Goal: Transaction & Acquisition: Obtain resource

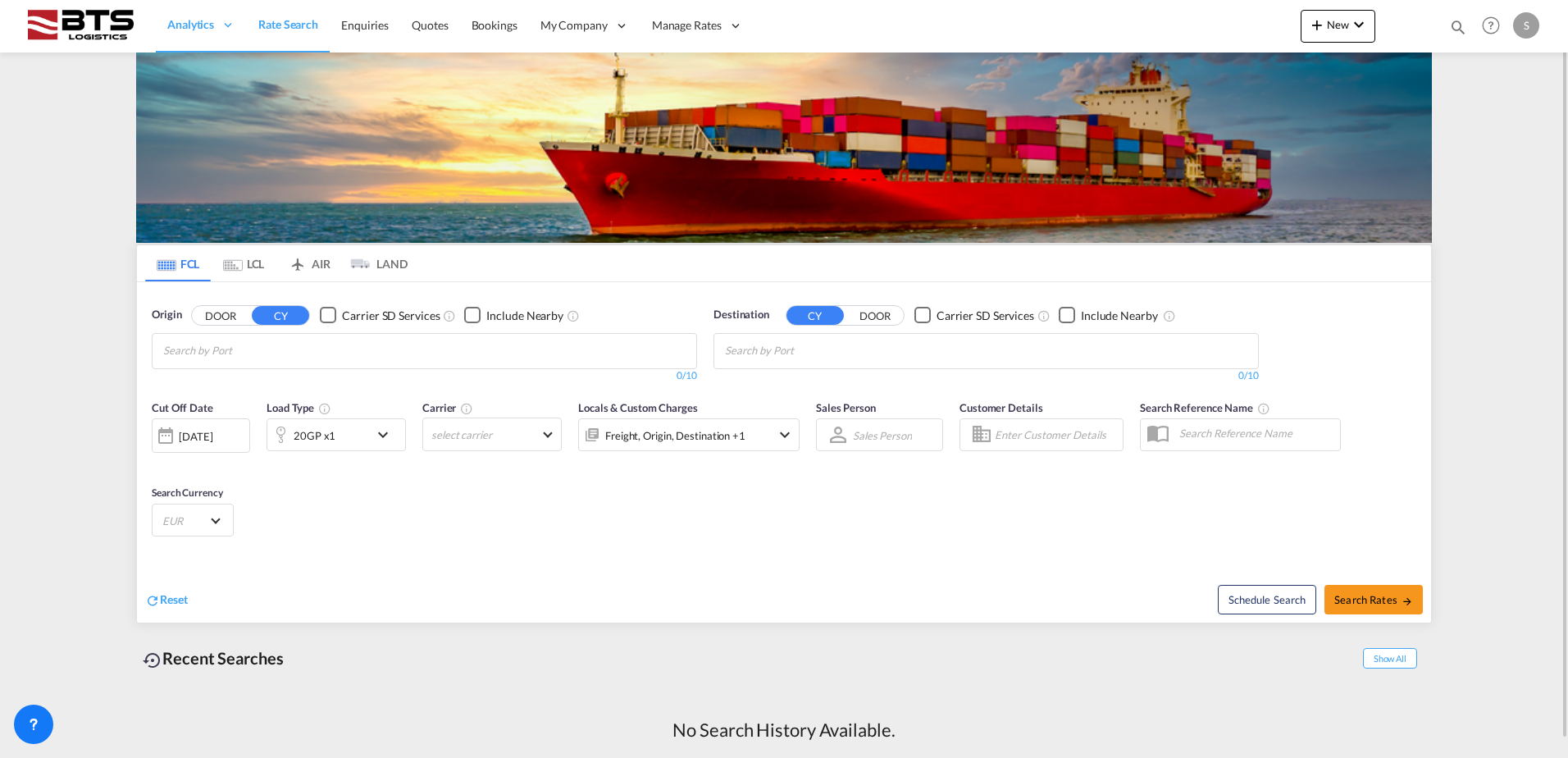
click at [287, 348] on body "Analytics Reports Dashboard Rate Search Enquiries Quotes Bookings" at bounding box center [784, 379] width 1568 height 758
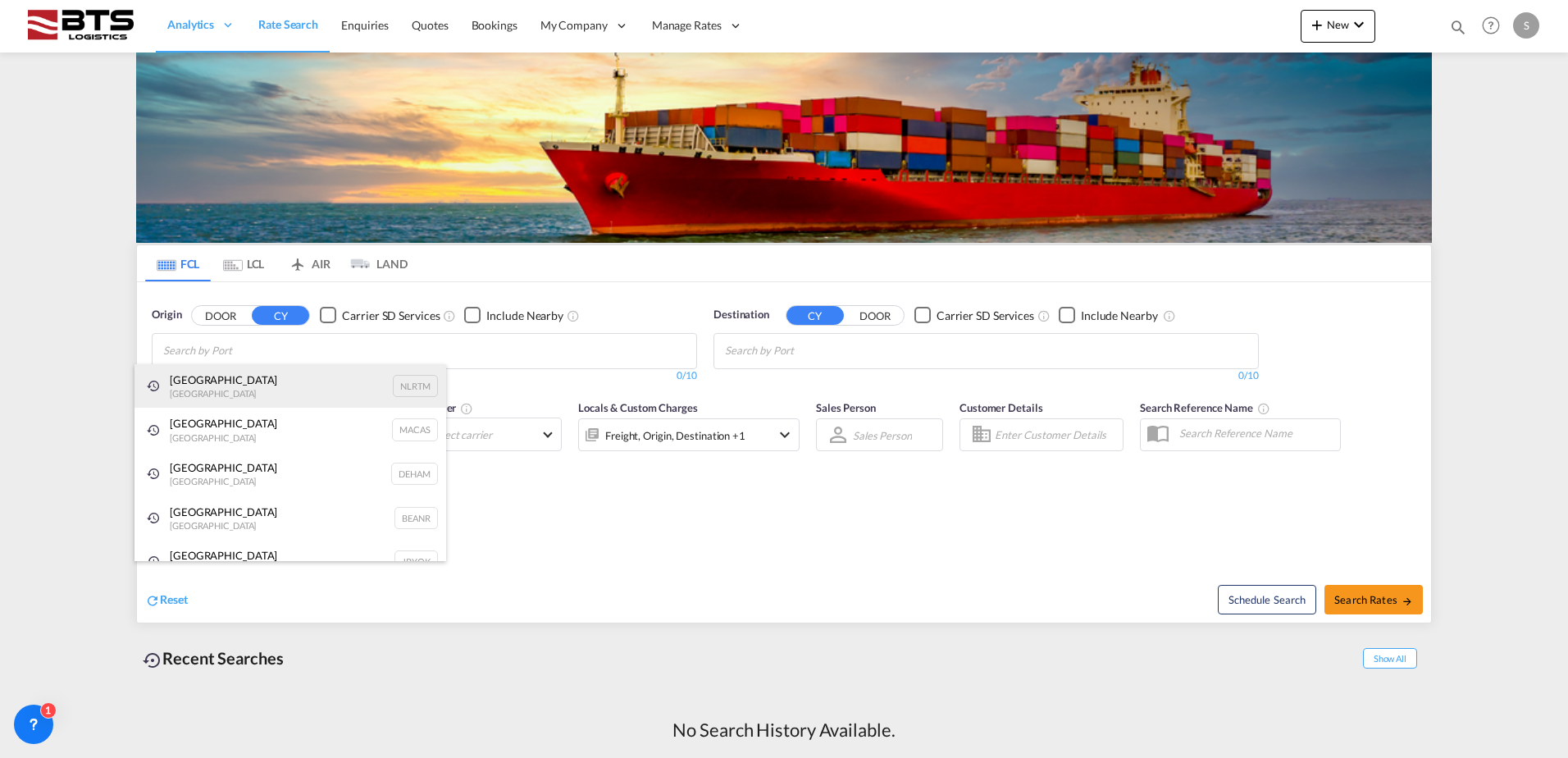
click at [243, 380] on div "Rotterdam Netherlands NLRTM" at bounding box center [290, 387] width 312 height 44
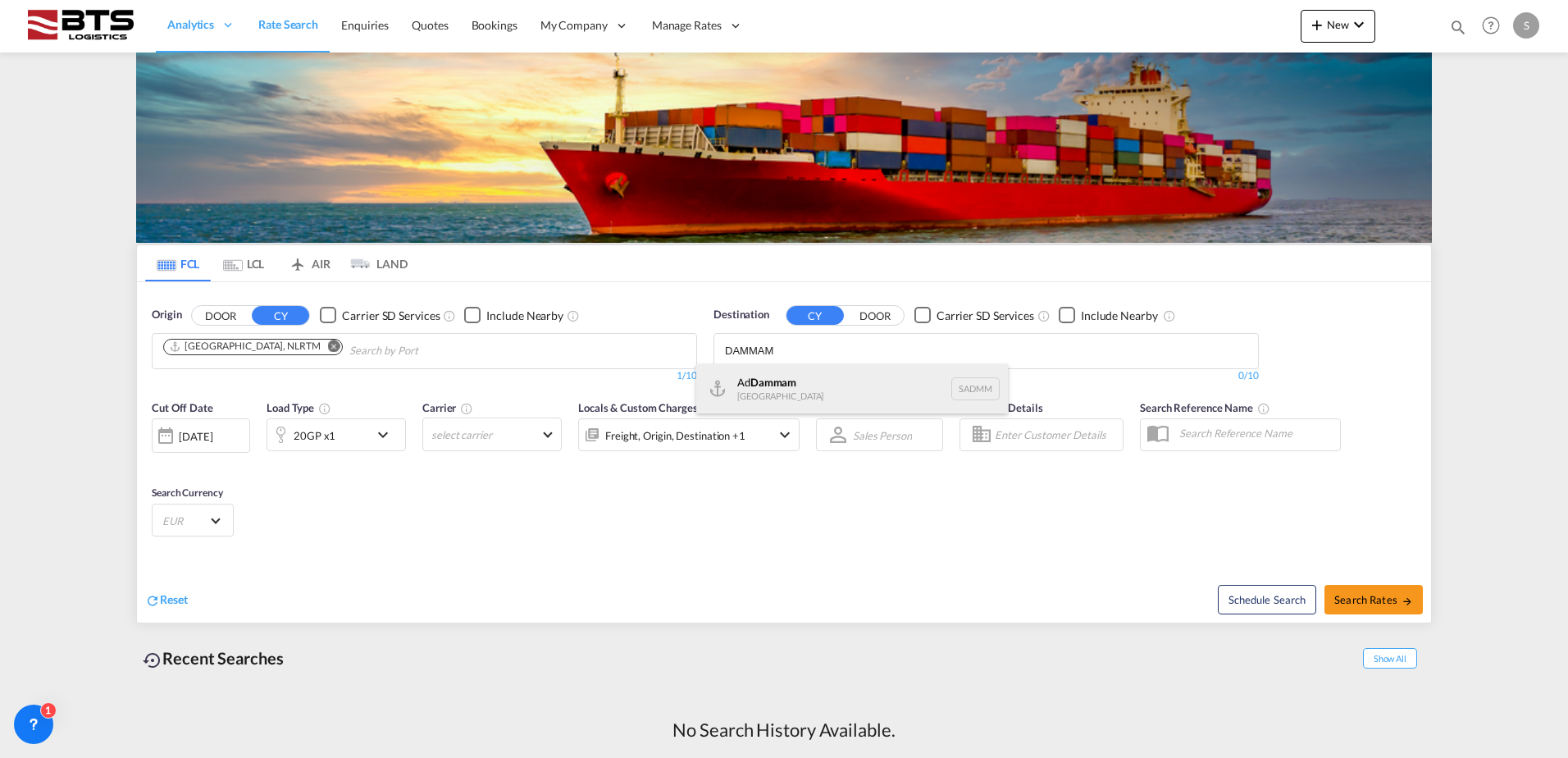
type input "DAMMAM"
click at [780, 383] on div "Ad Dammam Saudi Arabia SADMM" at bounding box center [852, 389] width 312 height 49
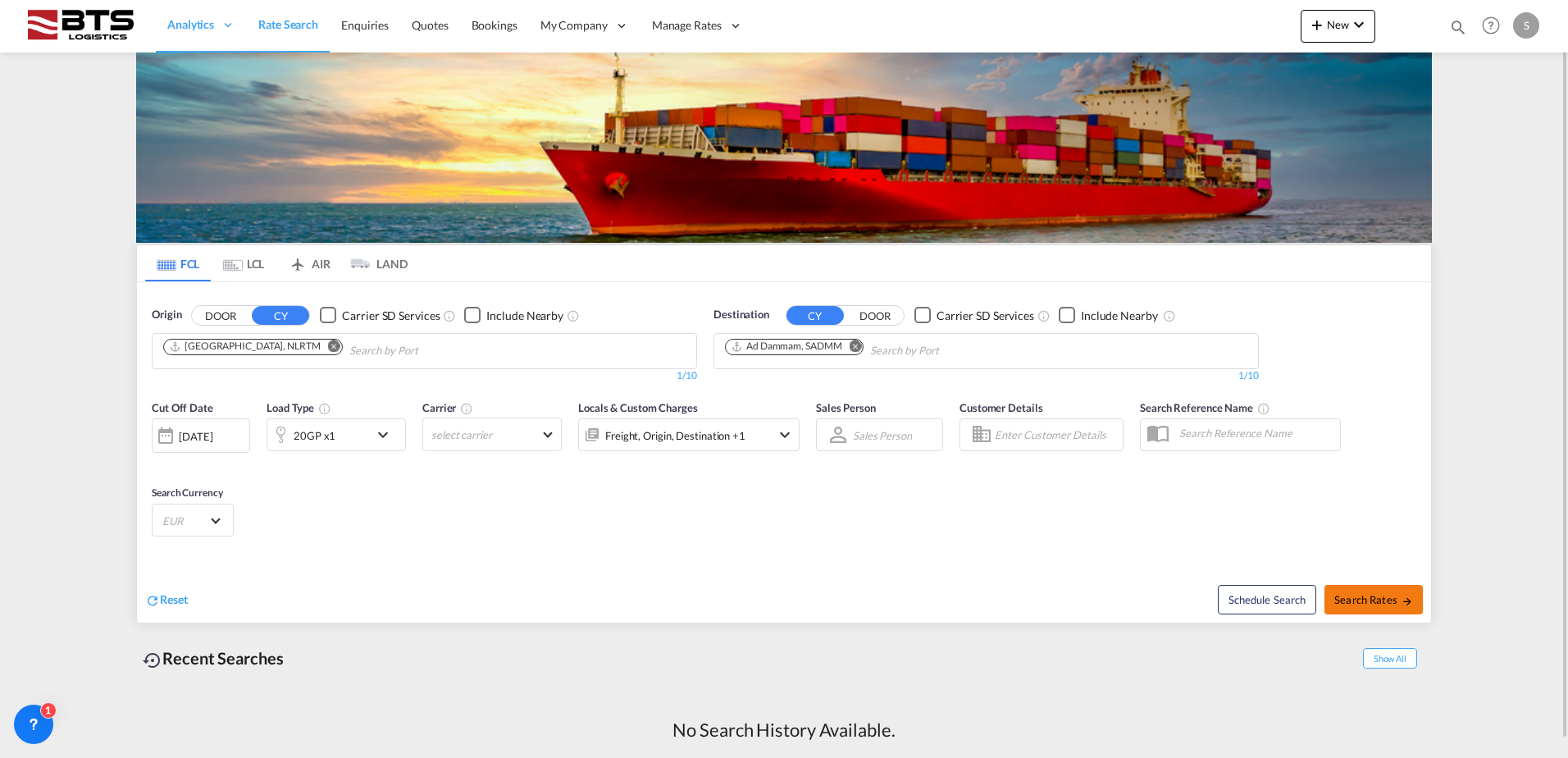
click at [1385, 597] on span "Search Rates" at bounding box center [1373, 600] width 79 height 13
click at [1357, 600] on span "Search Rates" at bounding box center [1373, 600] width 79 height 13
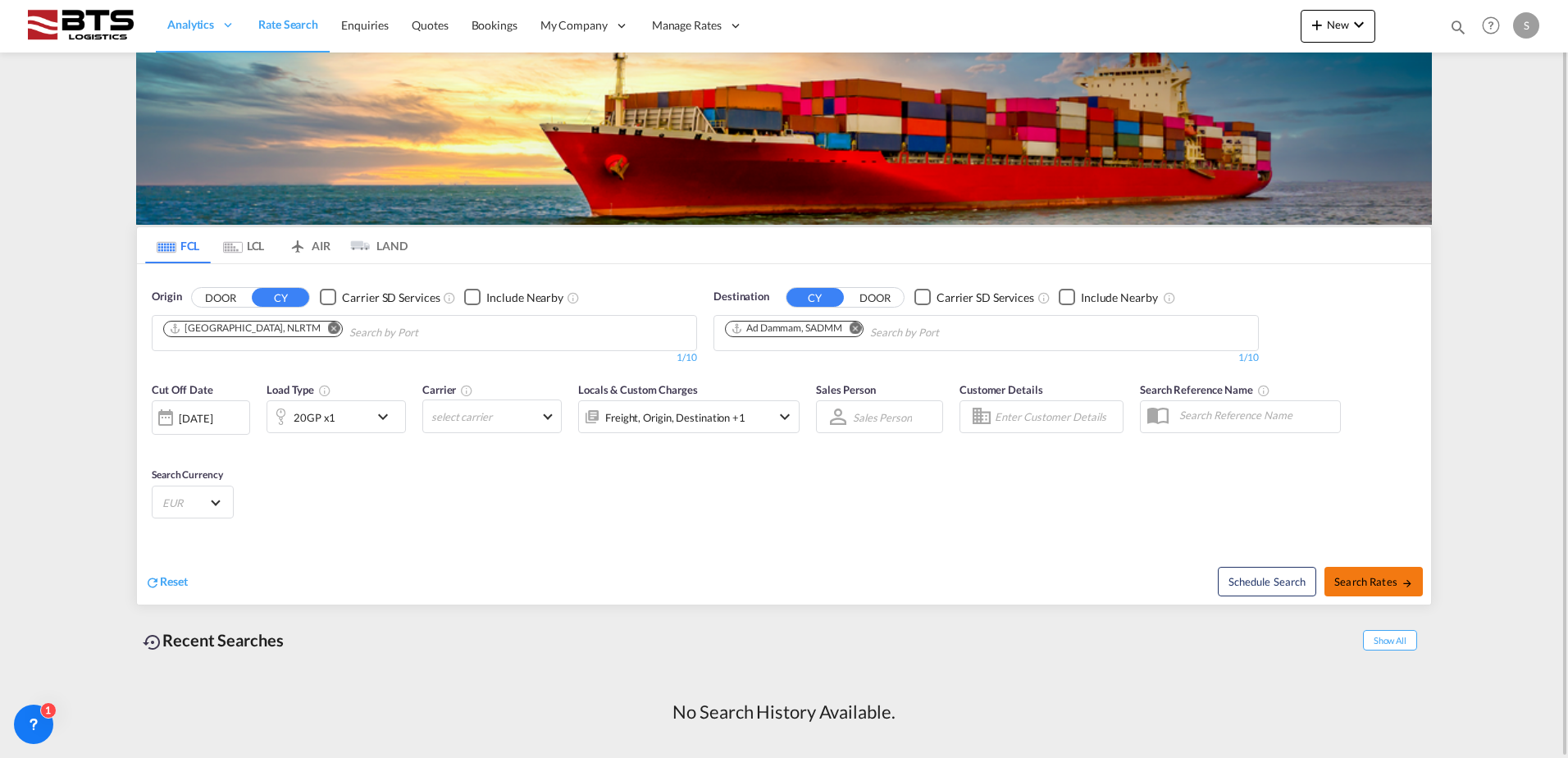
click at [1398, 585] on span "Search Rates" at bounding box center [1373, 581] width 79 height 13
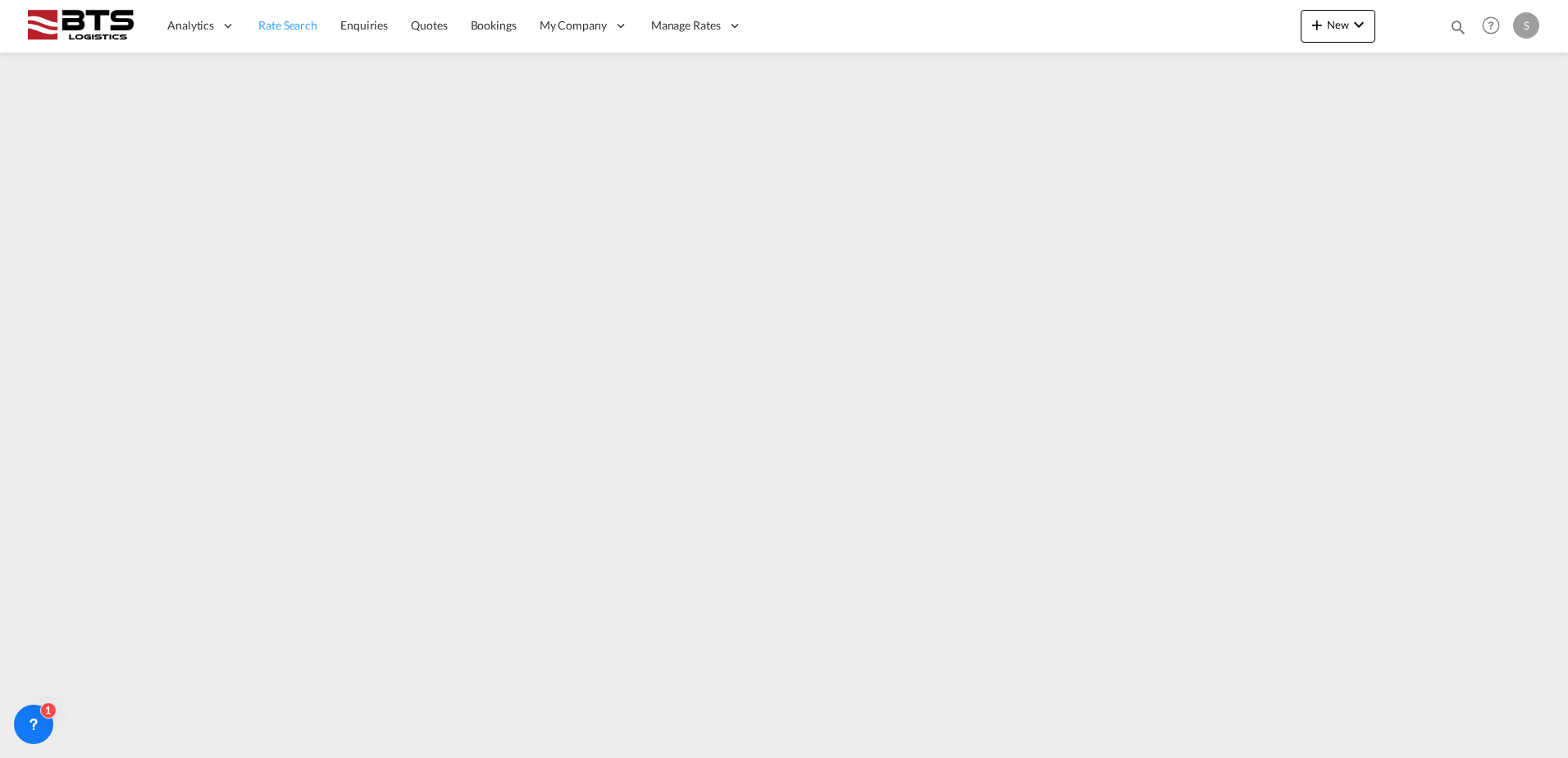
click at [267, 22] on span "Rate Search" at bounding box center [288, 25] width 59 height 14
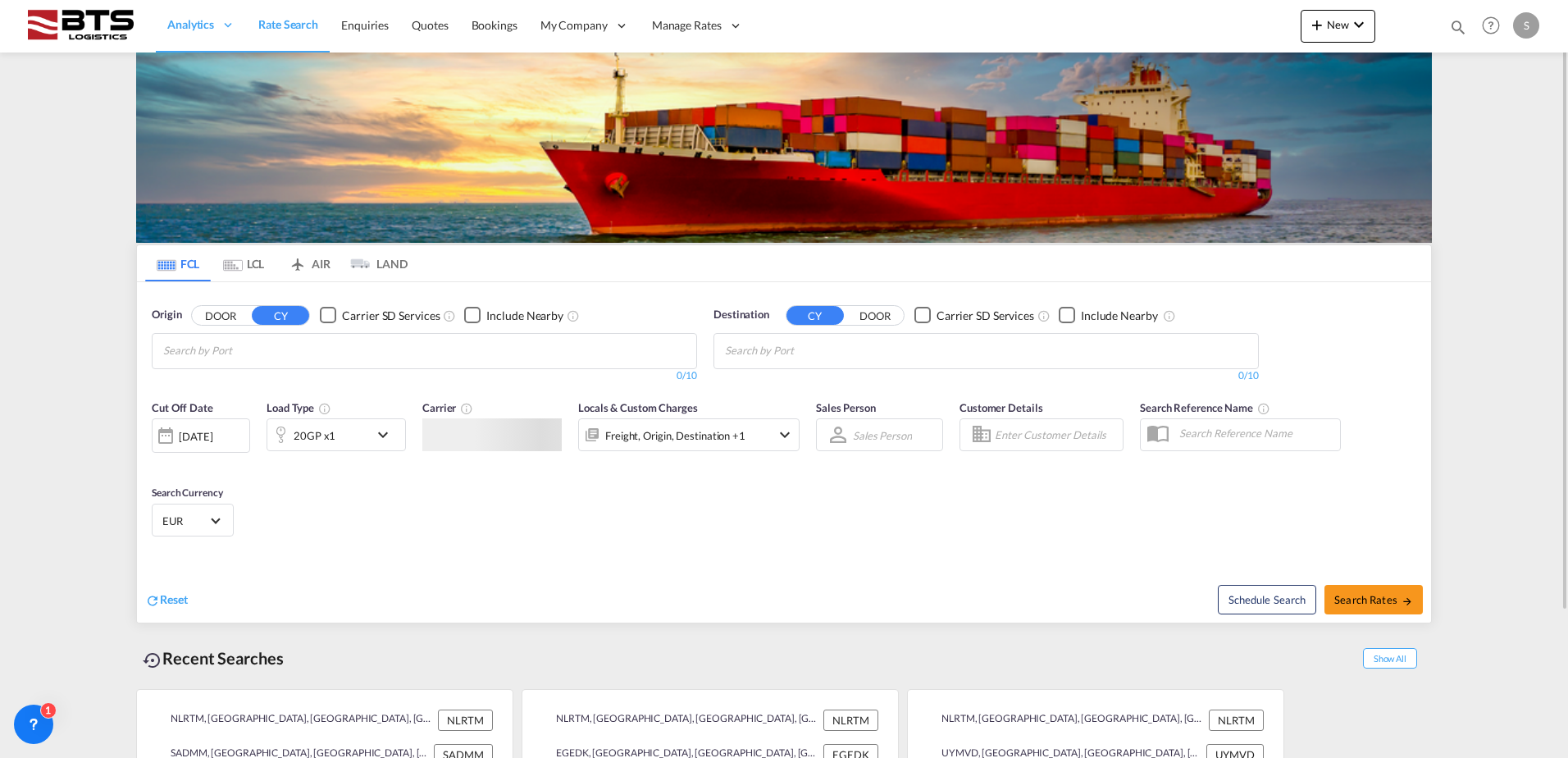
drag, startPoint x: 246, startPoint y: 352, endPoint x: 258, endPoint y: 359, distance: 13.9
click at [246, 352] on input "Chips input." at bounding box center [241, 350] width 155 height 26
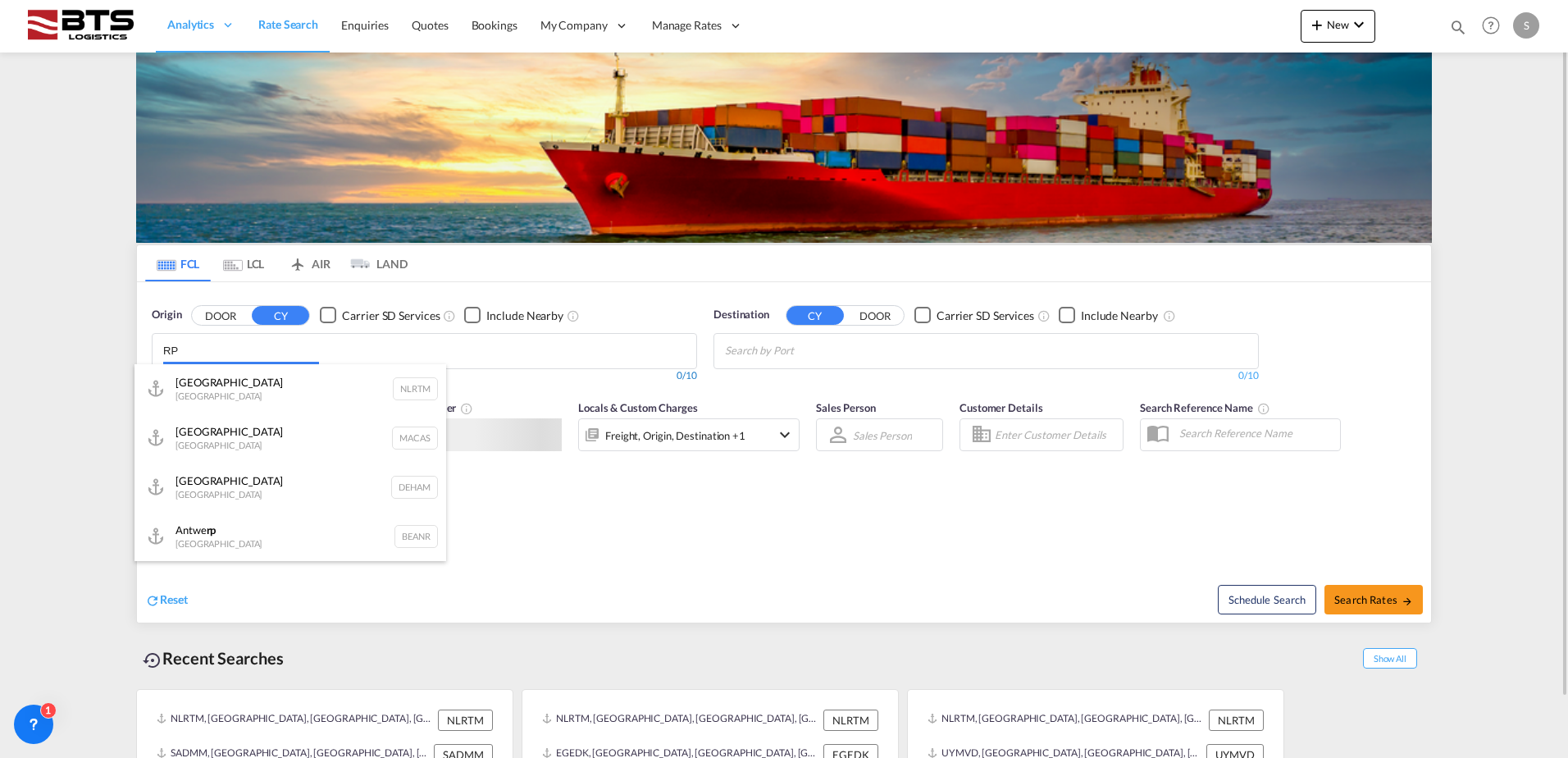
type input "R"
type input "O"
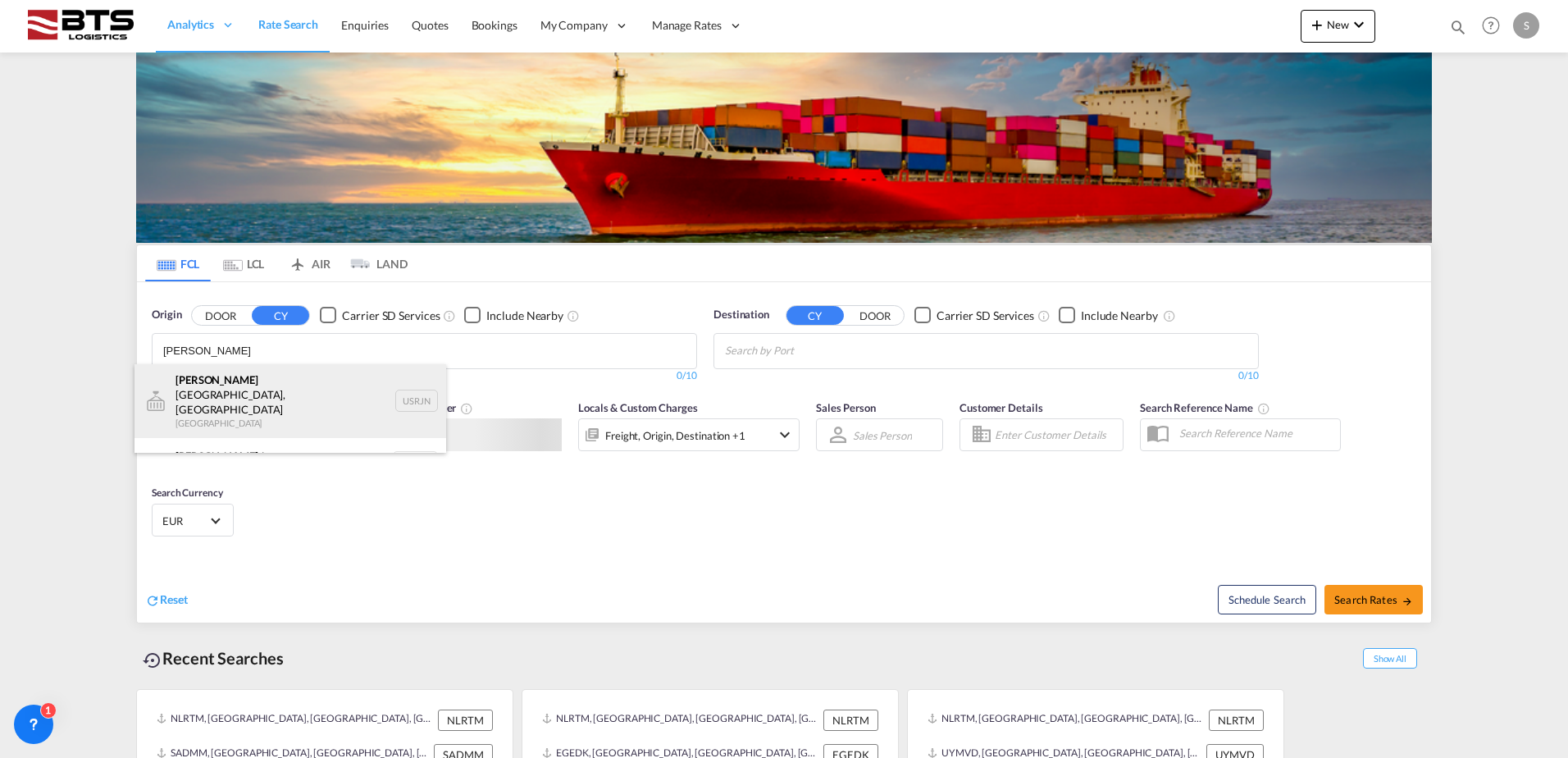
type input "ROTTER"
click at [271, 384] on div "Rotter dam Junction, NY United States USRJN" at bounding box center [290, 401] width 312 height 74
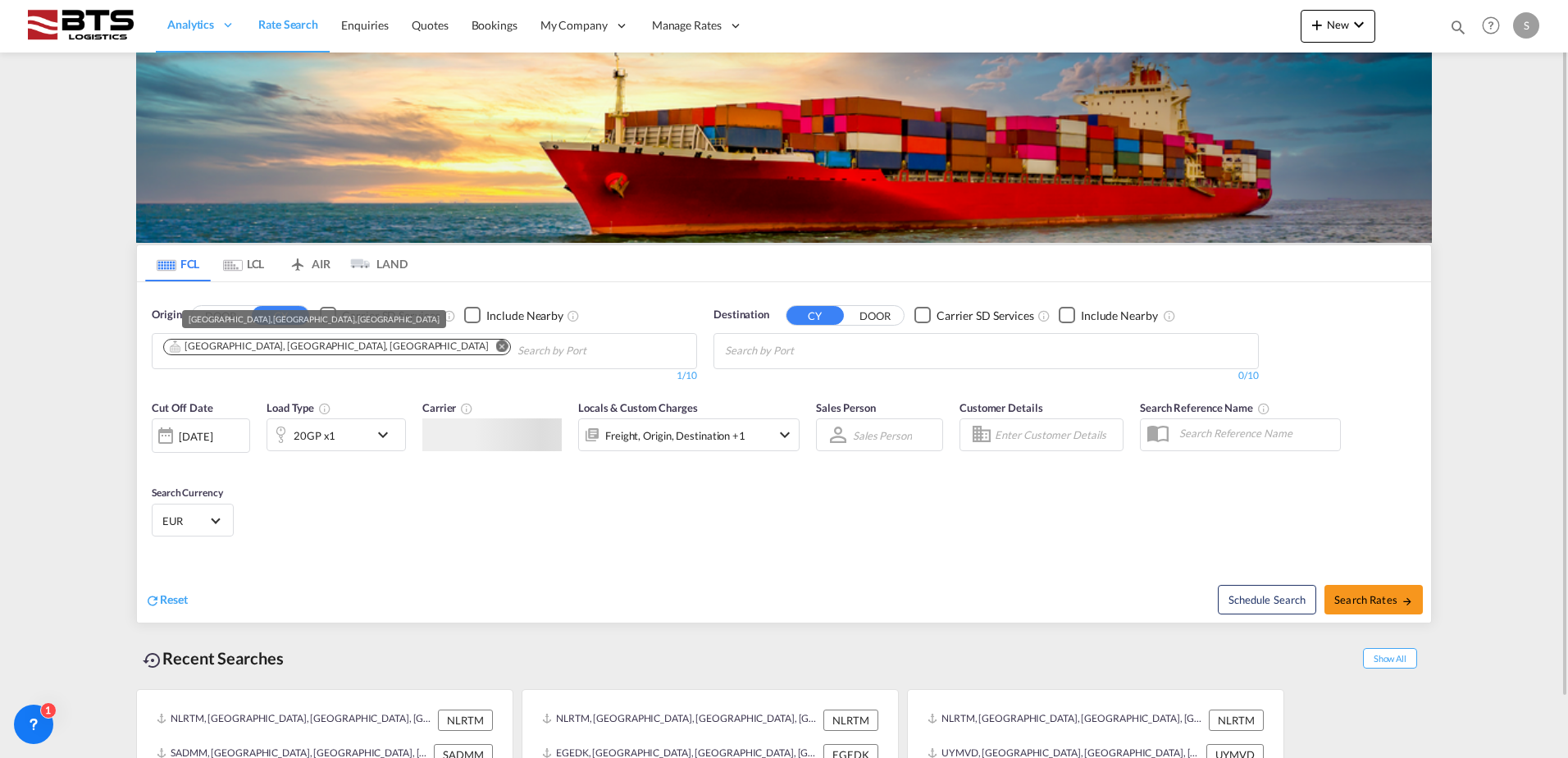
click at [263, 342] on div "Rotterdam Junction, NY, USRJN" at bounding box center [329, 346] width 320 height 14
drag, startPoint x: 263, startPoint y: 342, endPoint x: 290, endPoint y: 344, distance: 27.1
click at [496, 343] on md-icon "Remove" at bounding box center [502, 345] width 12 height 12
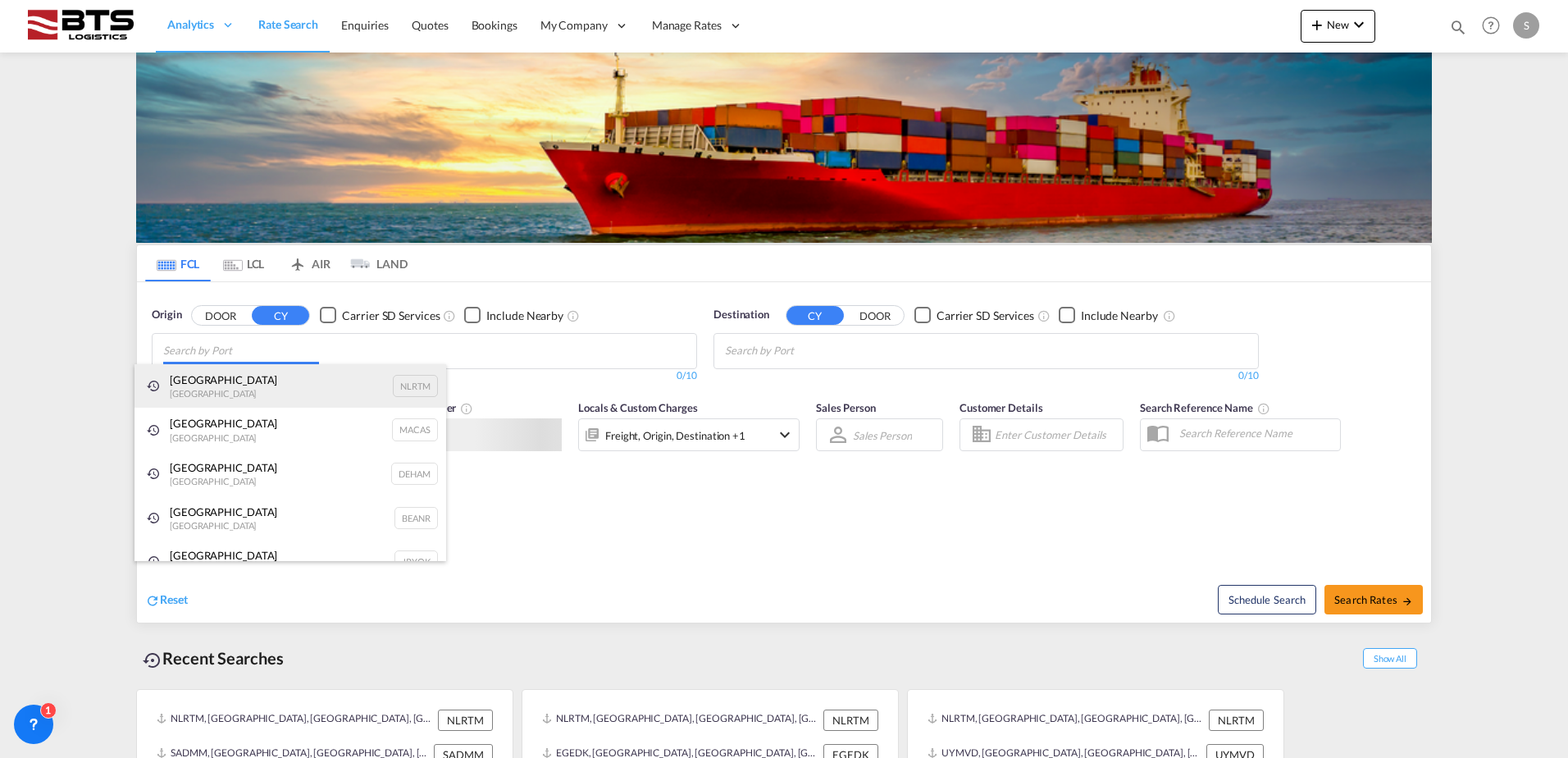
drag, startPoint x: 253, startPoint y: 366, endPoint x: 264, endPoint y: 368, distance: 11.2
click at [254, 366] on body "Analytics Reports Dashboard Rate Search Enquiries Quotes Bookings" at bounding box center [784, 379] width 1568 height 758
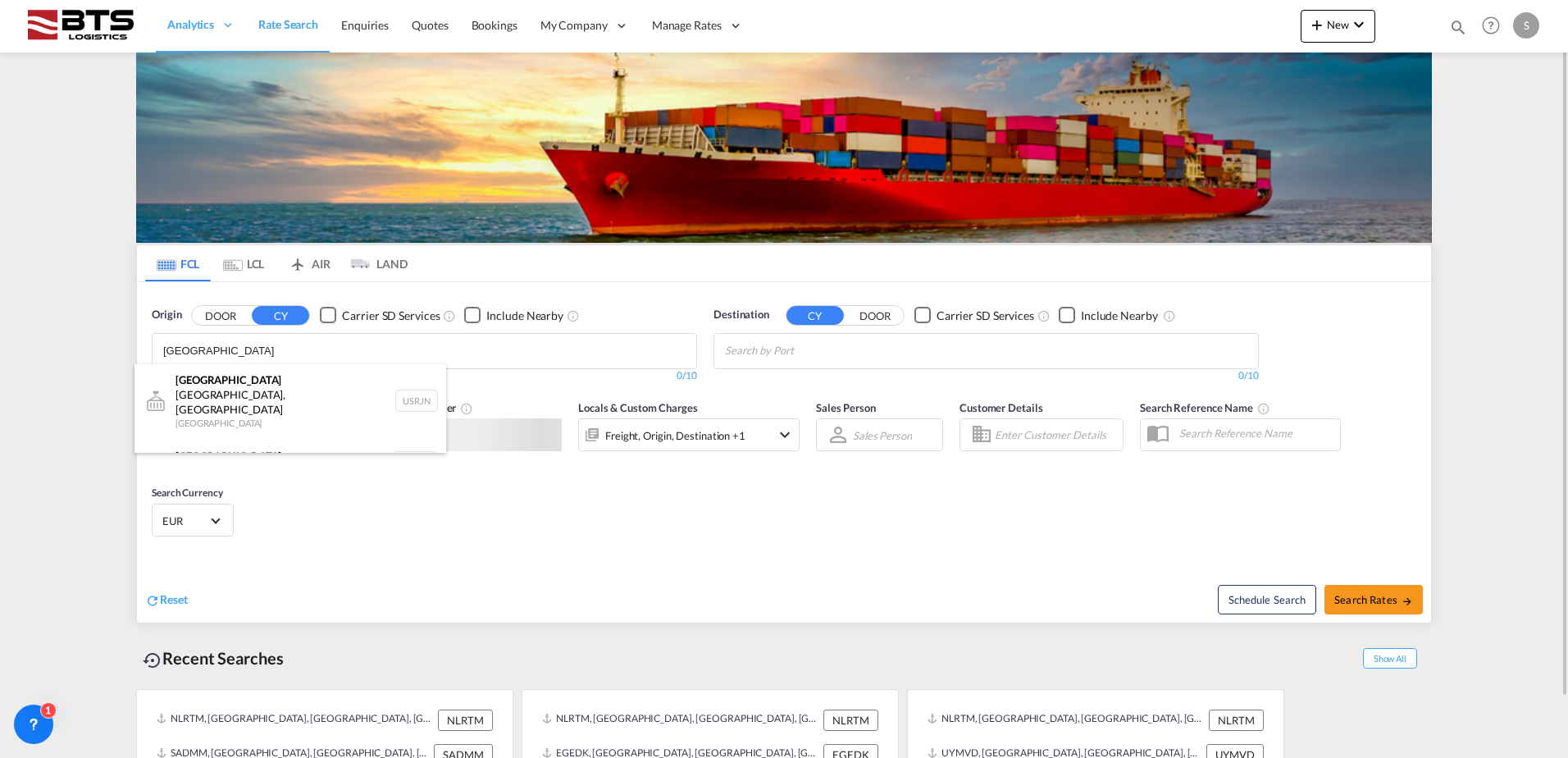
type input "ROTTERDAM"
click at [222, 438] on div "Rotterdam Netherlands NLRTM" at bounding box center [290, 462] width 312 height 49
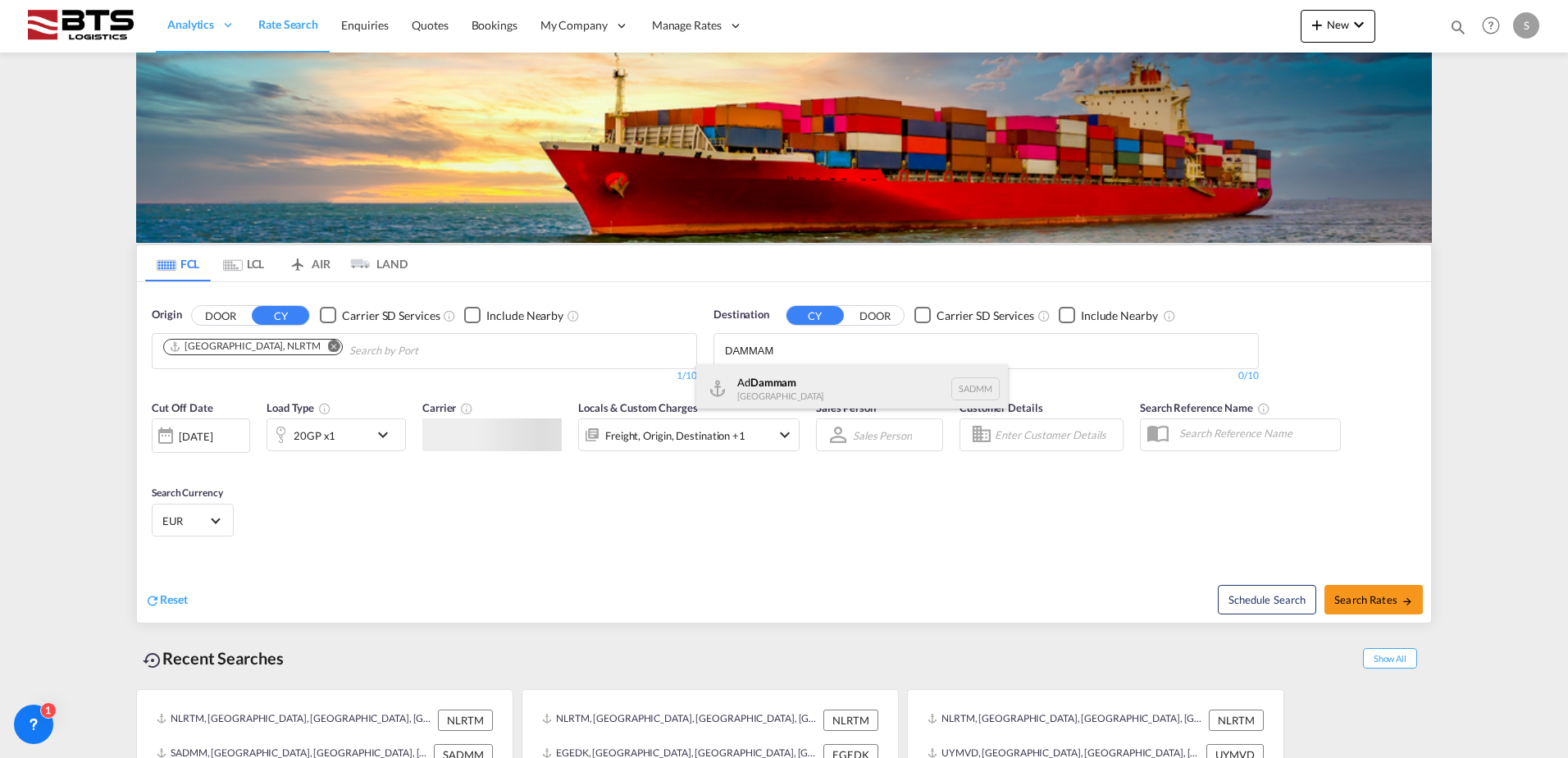
type input "DAMMAM"
click at [776, 391] on div "Ad Dammam Saudi Arabia SADMM" at bounding box center [852, 389] width 312 height 49
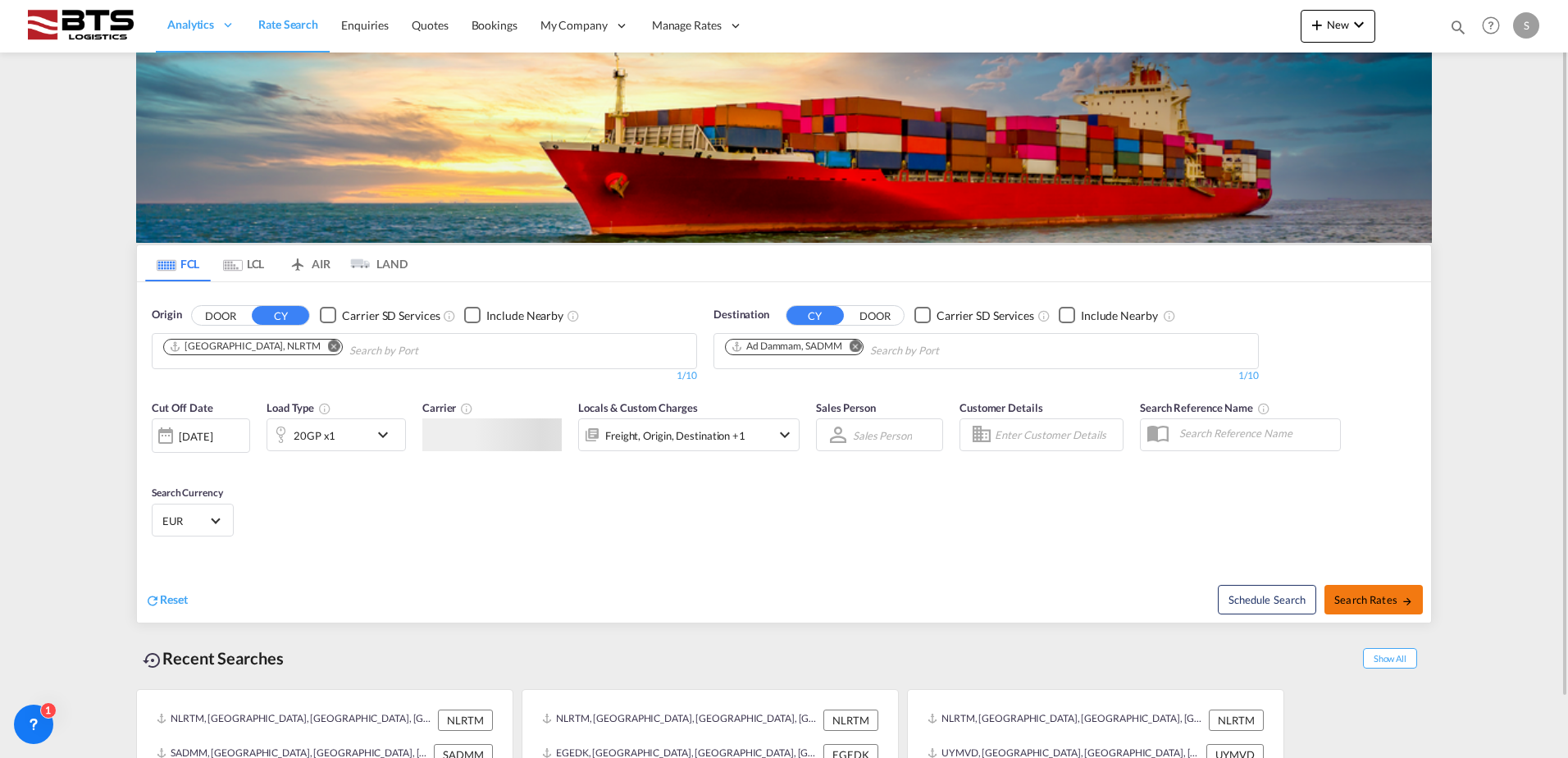
click at [1351, 590] on button "Search Rates" at bounding box center [1373, 600] width 99 height 30
click at [1361, 603] on span "Search Rates" at bounding box center [1373, 600] width 79 height 13
click at [1384, 595] on span "Search Rates" at bounding box center [1373, 600] width 79 height 13
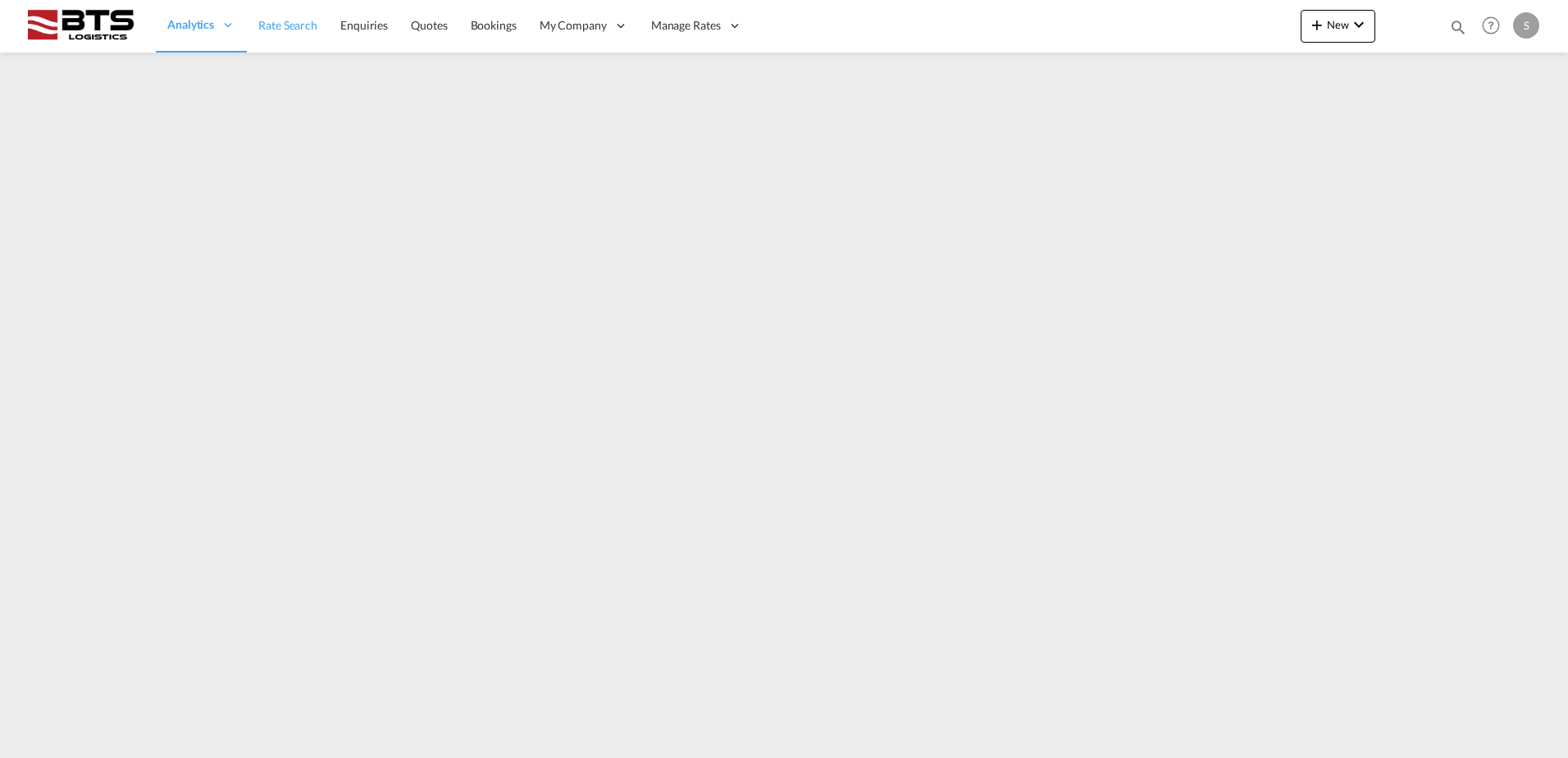
click at [295, 30] on span "Rate Search" at bounding box center [288, 25] width 59 height 14
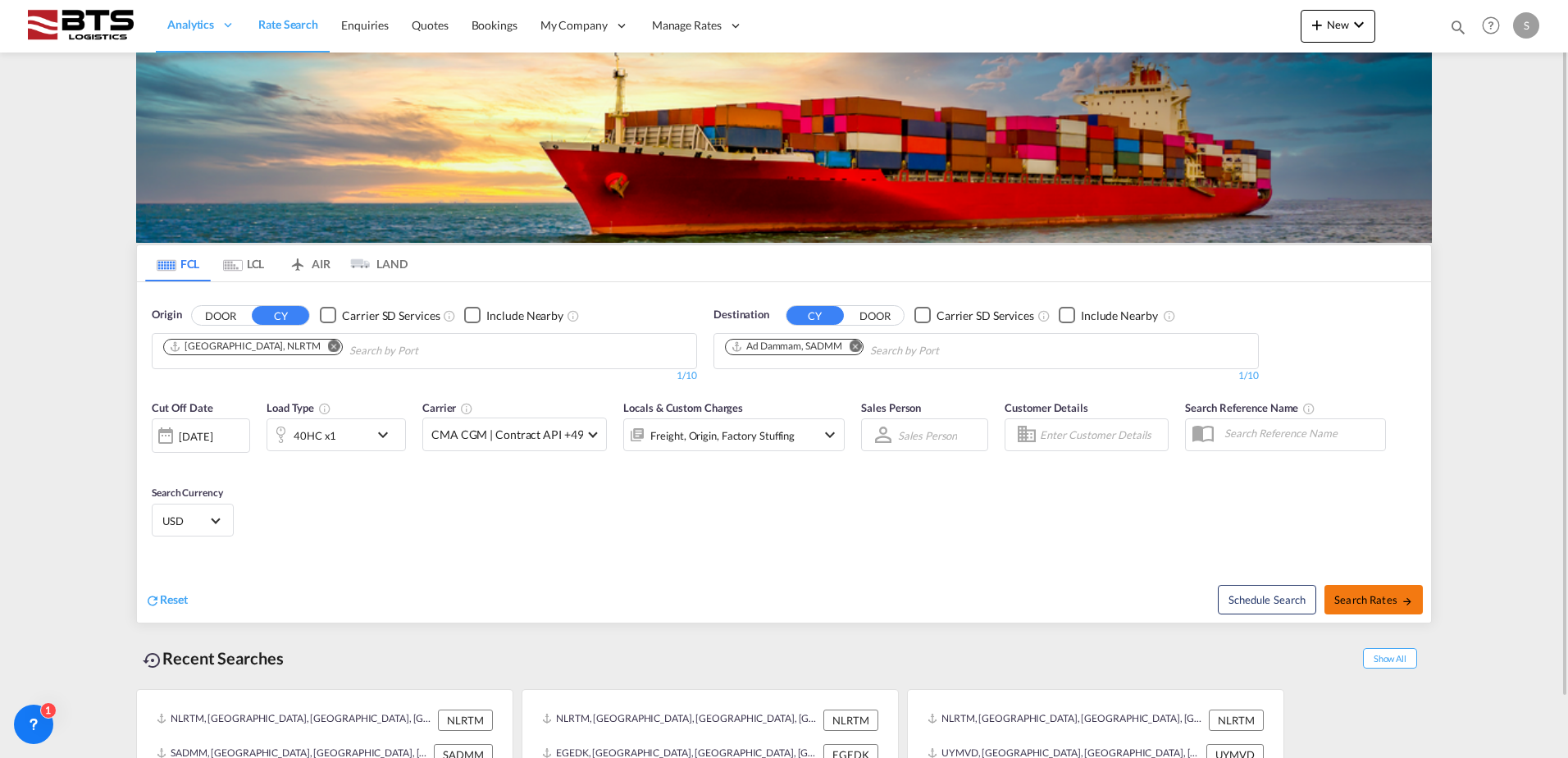
click at [1369, 595] on span "Search Rates" at bounding box center [1373, 600] width 79 height 13
type input "NLRTM to SADMM / [DATE]"
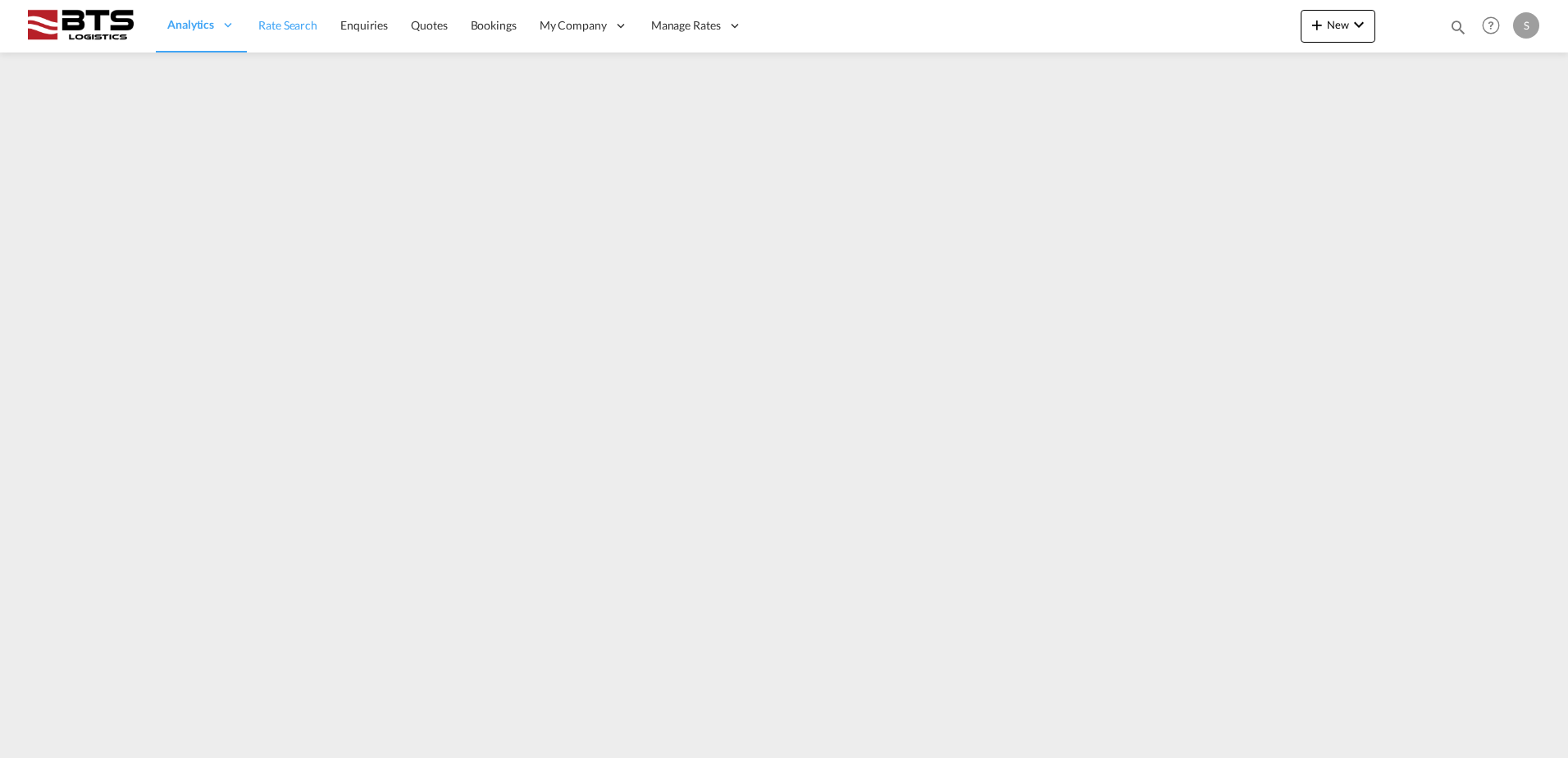
click at [303, 31] on span "Rate Search" at bounding box center [288, 25] width 59 height 14
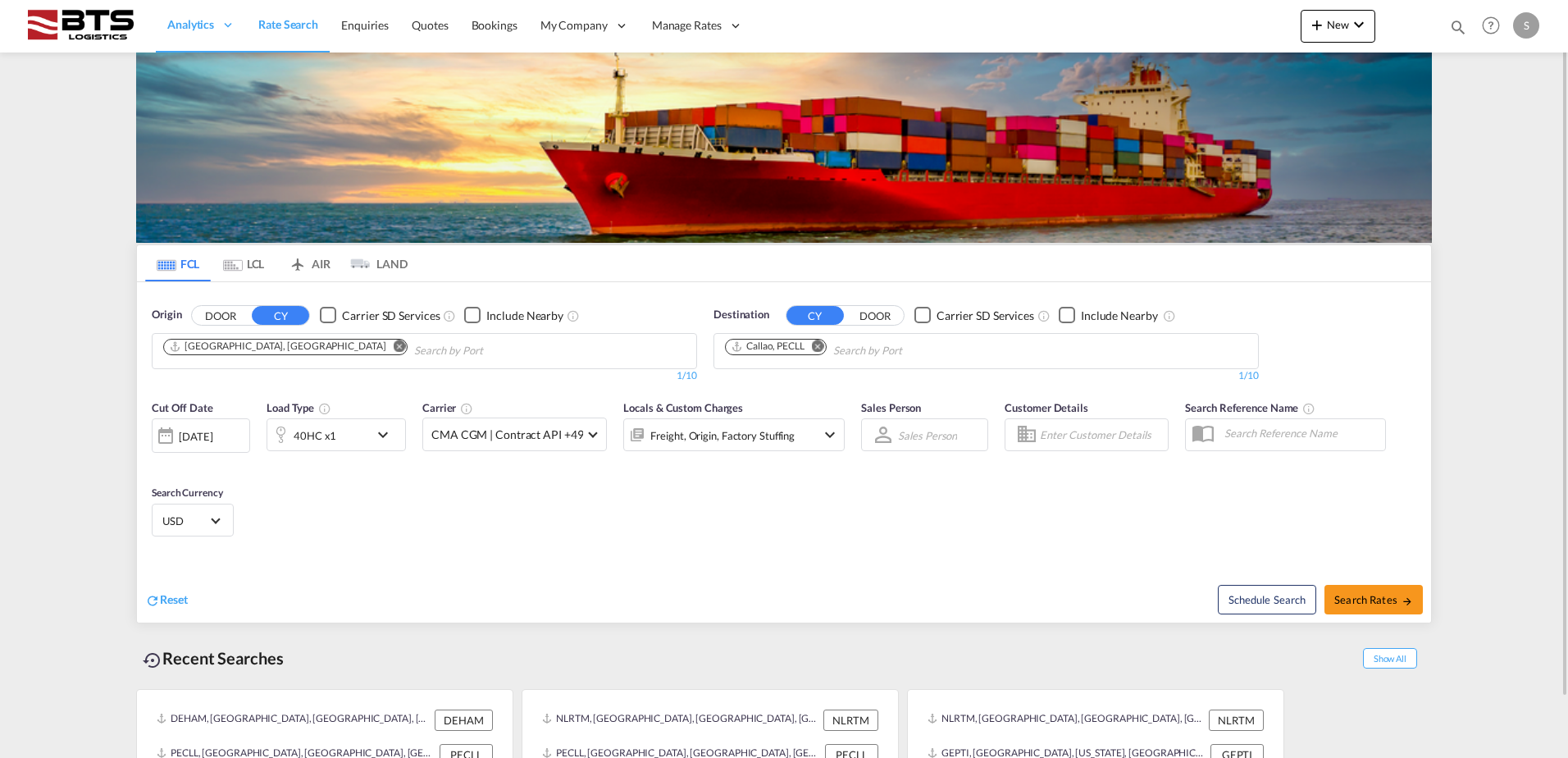
click at [393, 348] on md-icon "Remove" at bounding box center [399, 345] width 12 height 12
click at [822, 344] on md-icon "Remove" at bounding box center [818, 345] width 12 height 12
click at [331, 344] on body "Analytics Reports Dashboard Rate Search Enquiries Quotes Bookings" at bounding box center [784, 379] width 1568 height 758
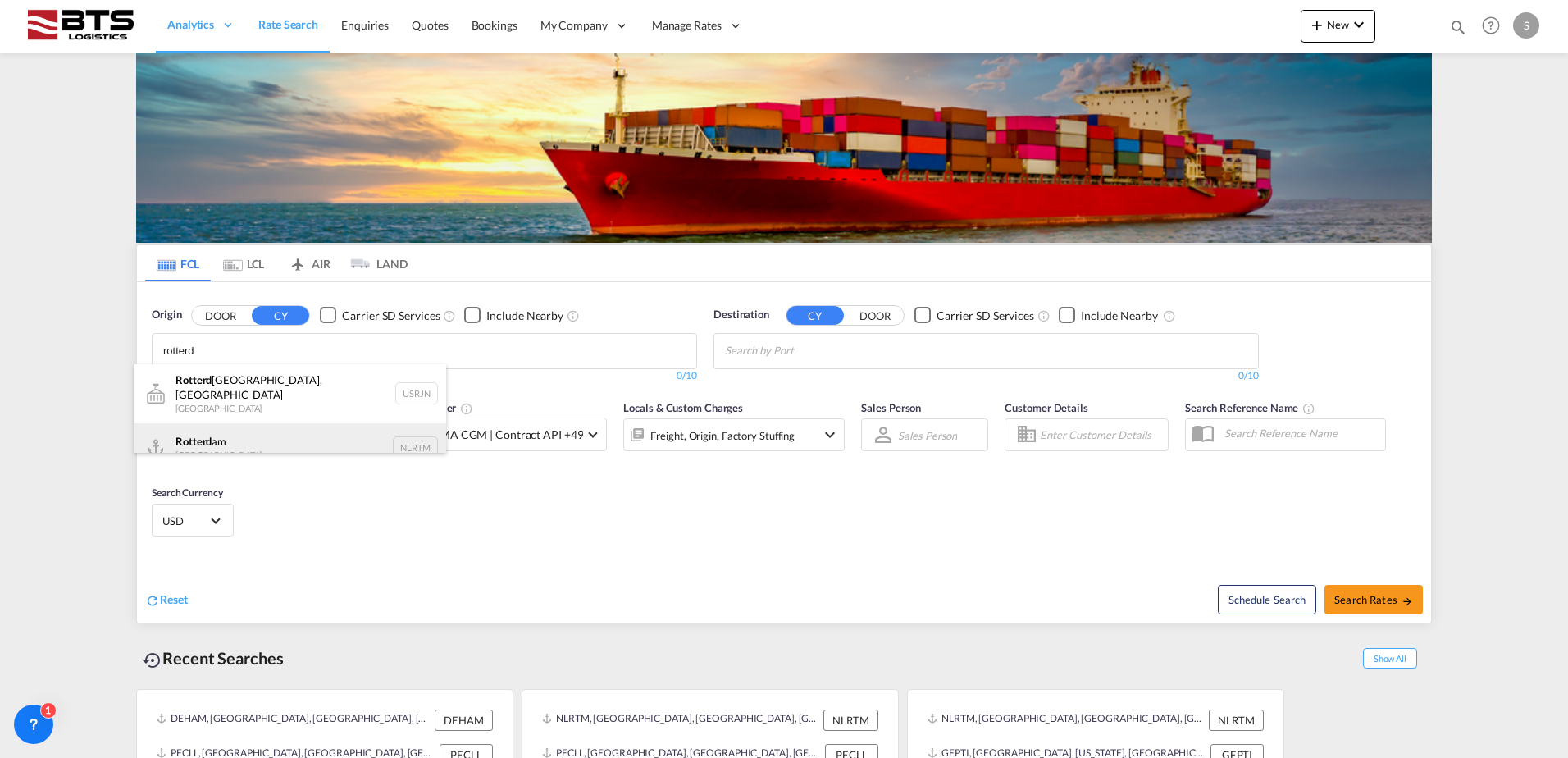
type input "rotterd"
click at [222, 439] on div "Rotterd am Netherlands NLRTM" at bounding box center [290, 447] width 312 height 49
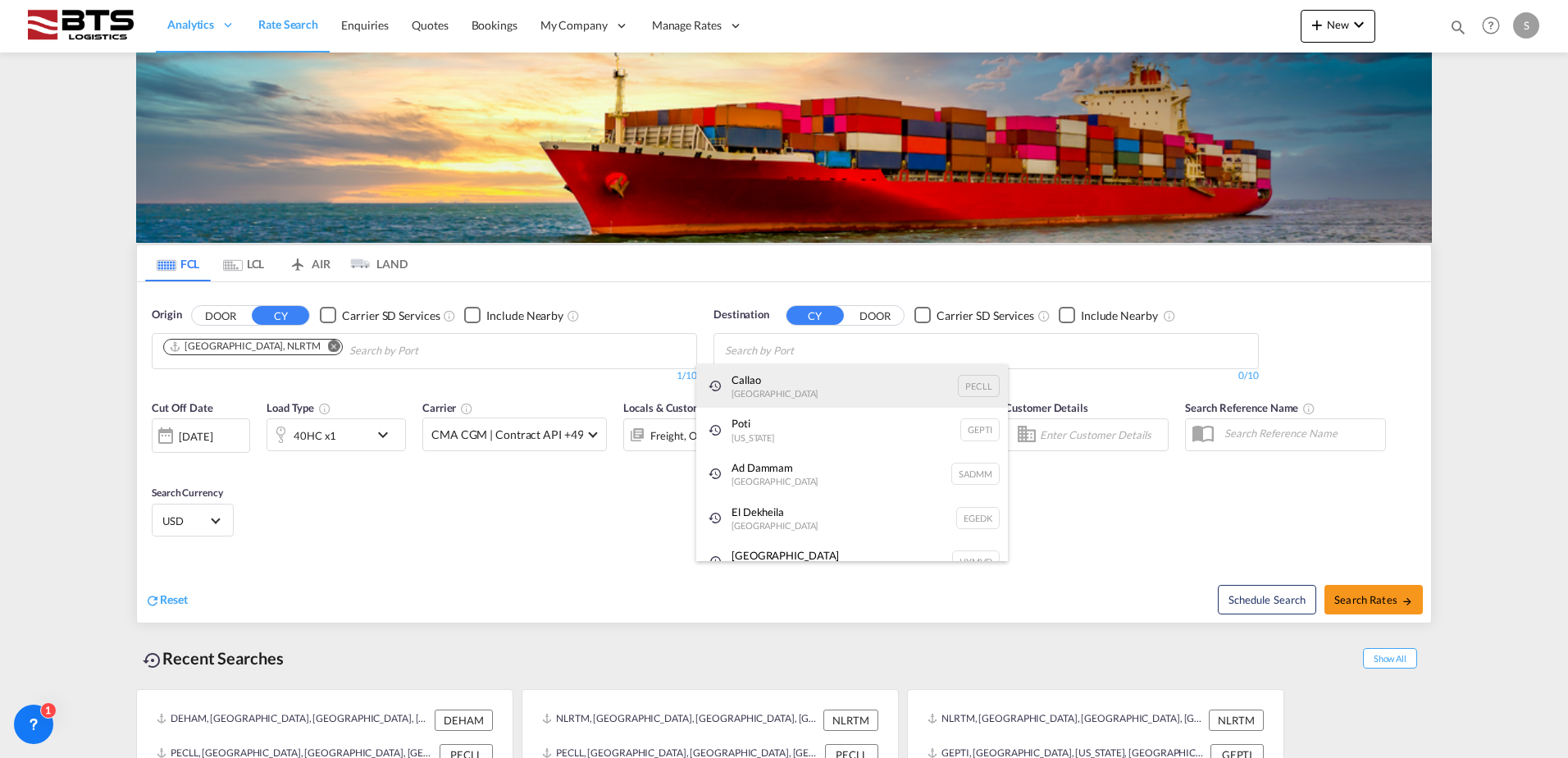
click at [761, 381] on div "Callao Peru PECLL" at bounding box center [852, 387] width 312 height 44
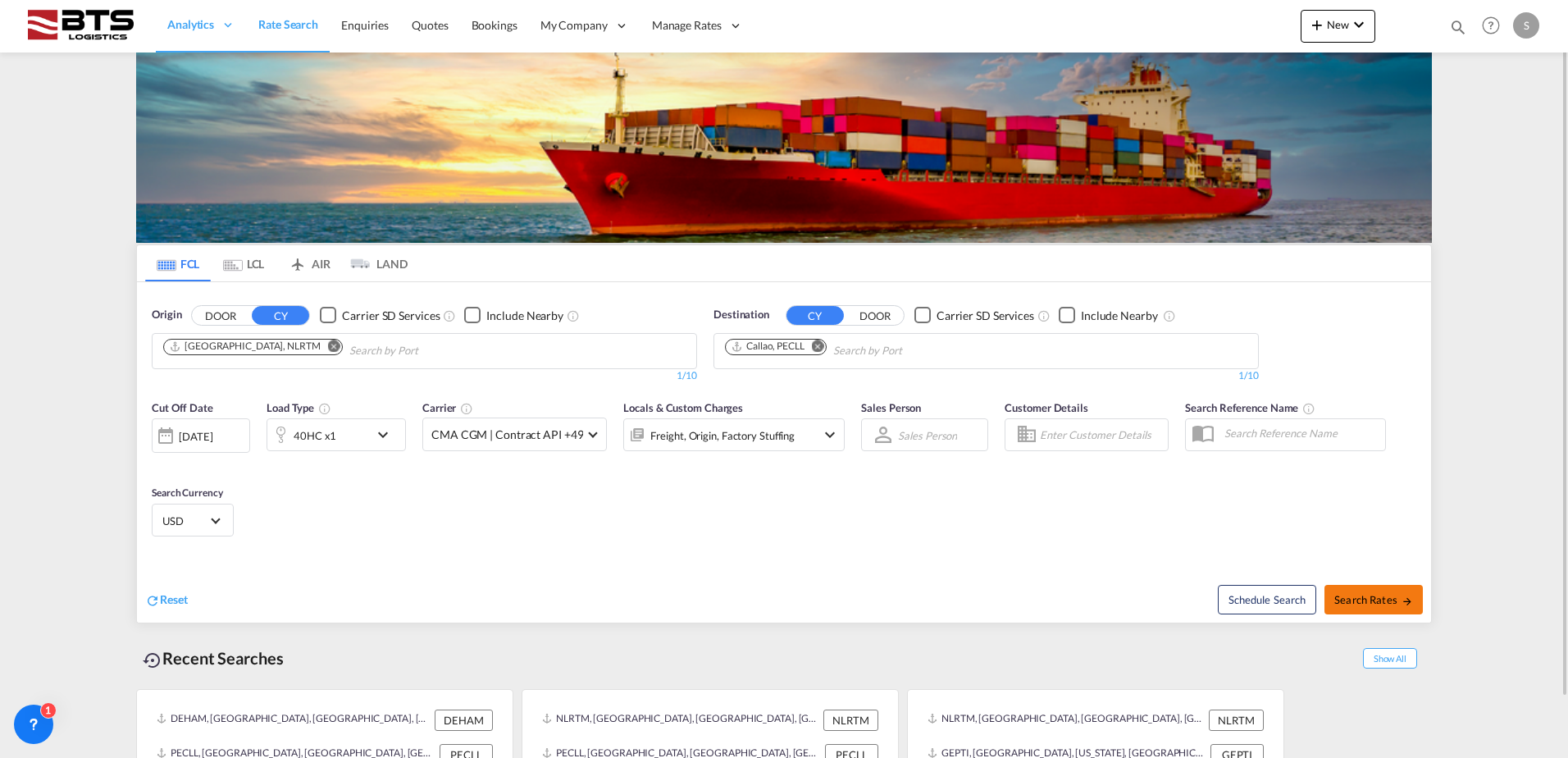
click at [1356, 594] on span "Search Rates" at bounding box center [1373, 600] width 79 height 13
type input "NLRTM to PECLL / 8 Oct 2025"
